Goal: Navigation & Orientation: Go to known website

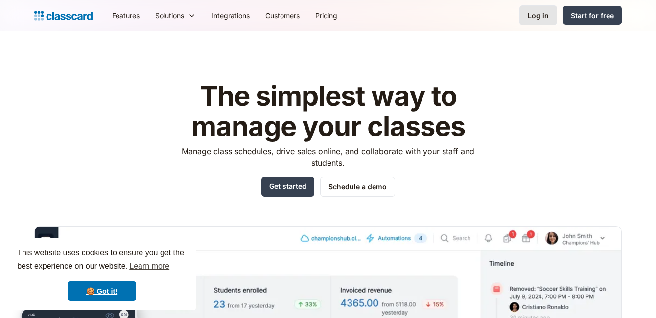
click at [538, 22] on link "Log in" at bounding box center [539, 15] width 38 height 20
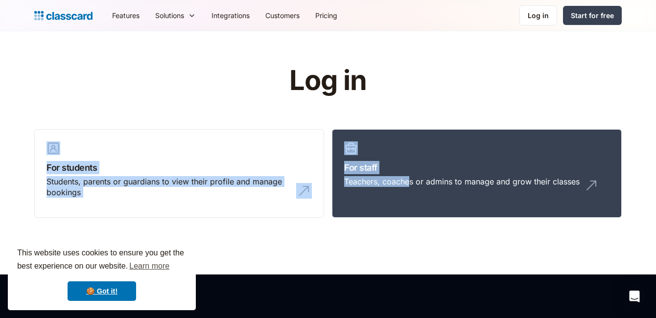
drag, startPoint x: 0, startPoint y: 0, endPoint x: 454, endPoint y: 118, distance: 469.1
click at [454, 118] on header "Log in For students Students, parents or guardians to view their profile and ma…" at bounding box center [328, 152] width 656 height 243
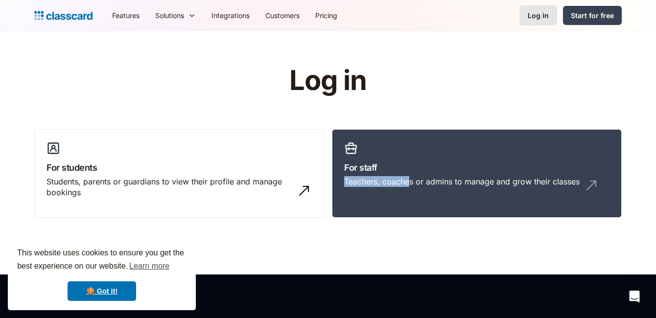
click at [542, 13] on div "Log in" at bounding box center [538, 15] width 21 height 10
click at [461, 75] on h1 "Log in" at bounding box center [328, 81] width 311 height 30
click at [547, 11] on div "Log in" at bounding box center [538, 15] width 21 height 10
click at [541, 19] on div "Log in" at bounding box center [538, 15] width 21 height 10
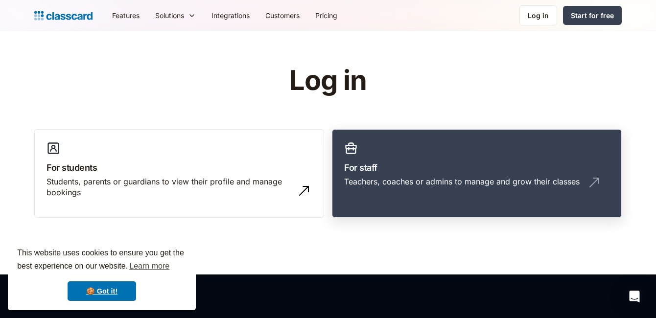
click at [440, 132] on link "For staff Teachers, coaches or admins to manage and grow their classes" at bounding box center [477, 173] width 290 height 89
